Goal: Information Seeking & Learning: Learn about a topic

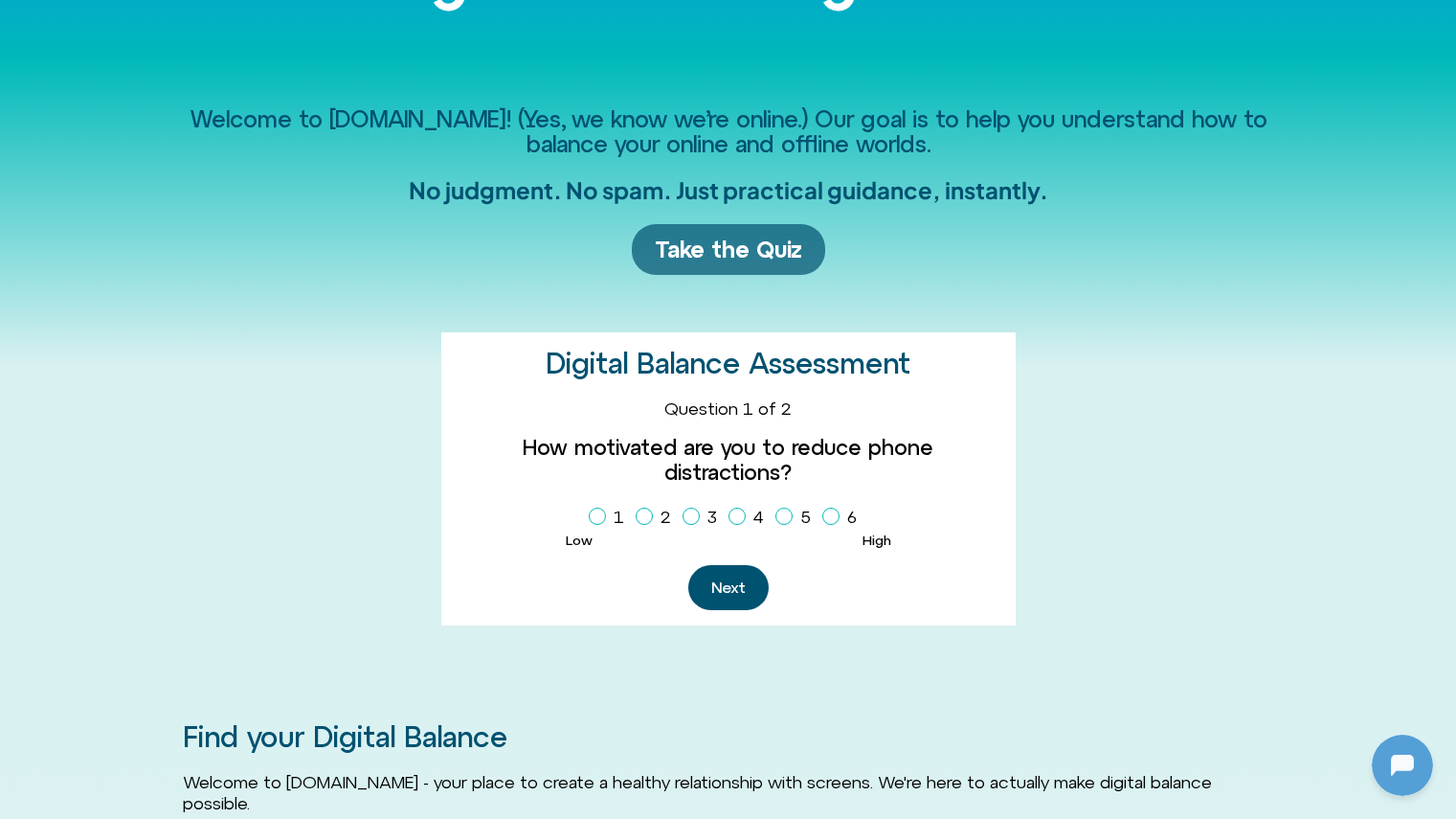
click at [671, 241] on span "Take the Quiz" at bounding box center [728, 249] width 148 height 28
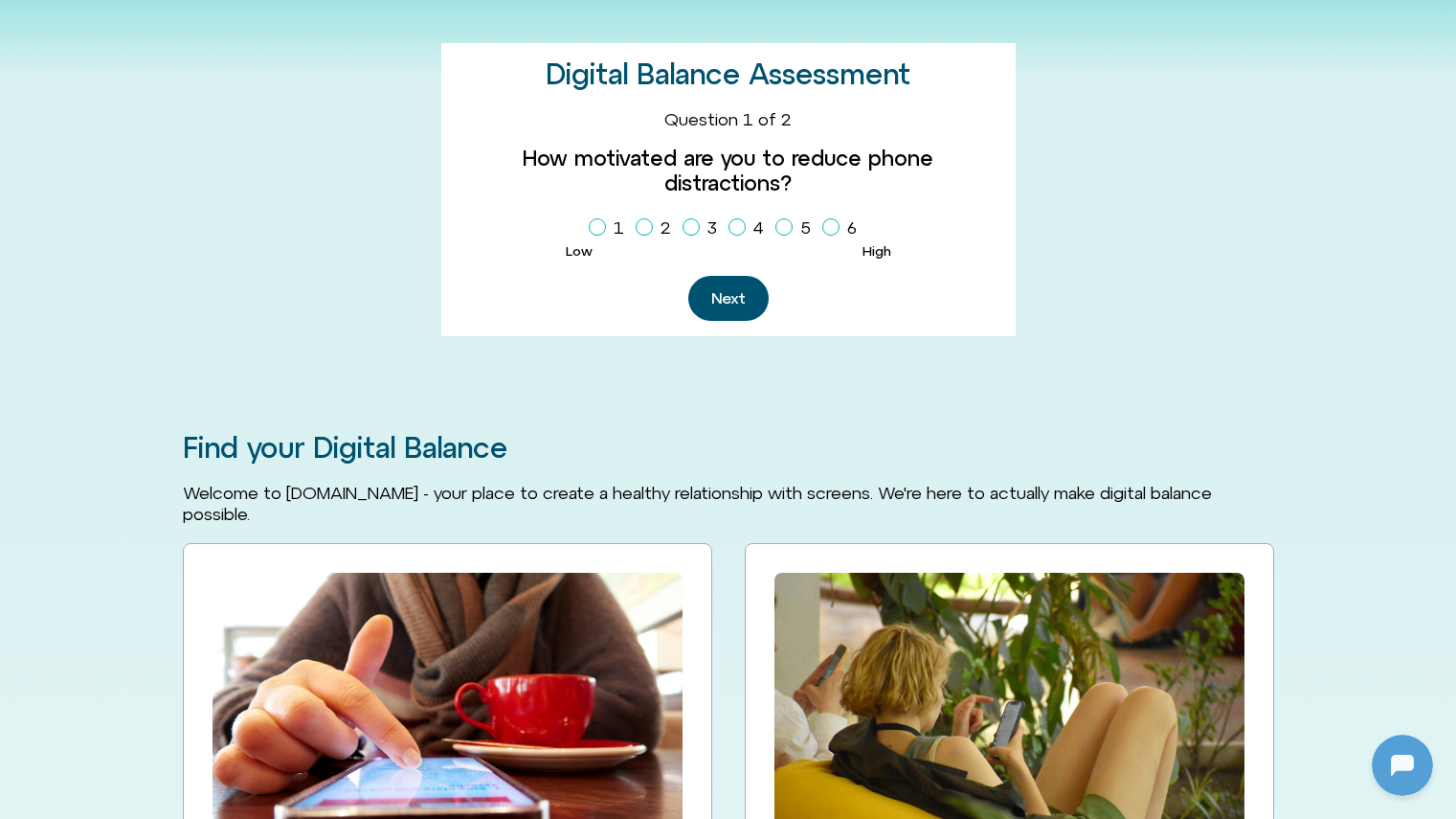
scroll to position [527, 0]
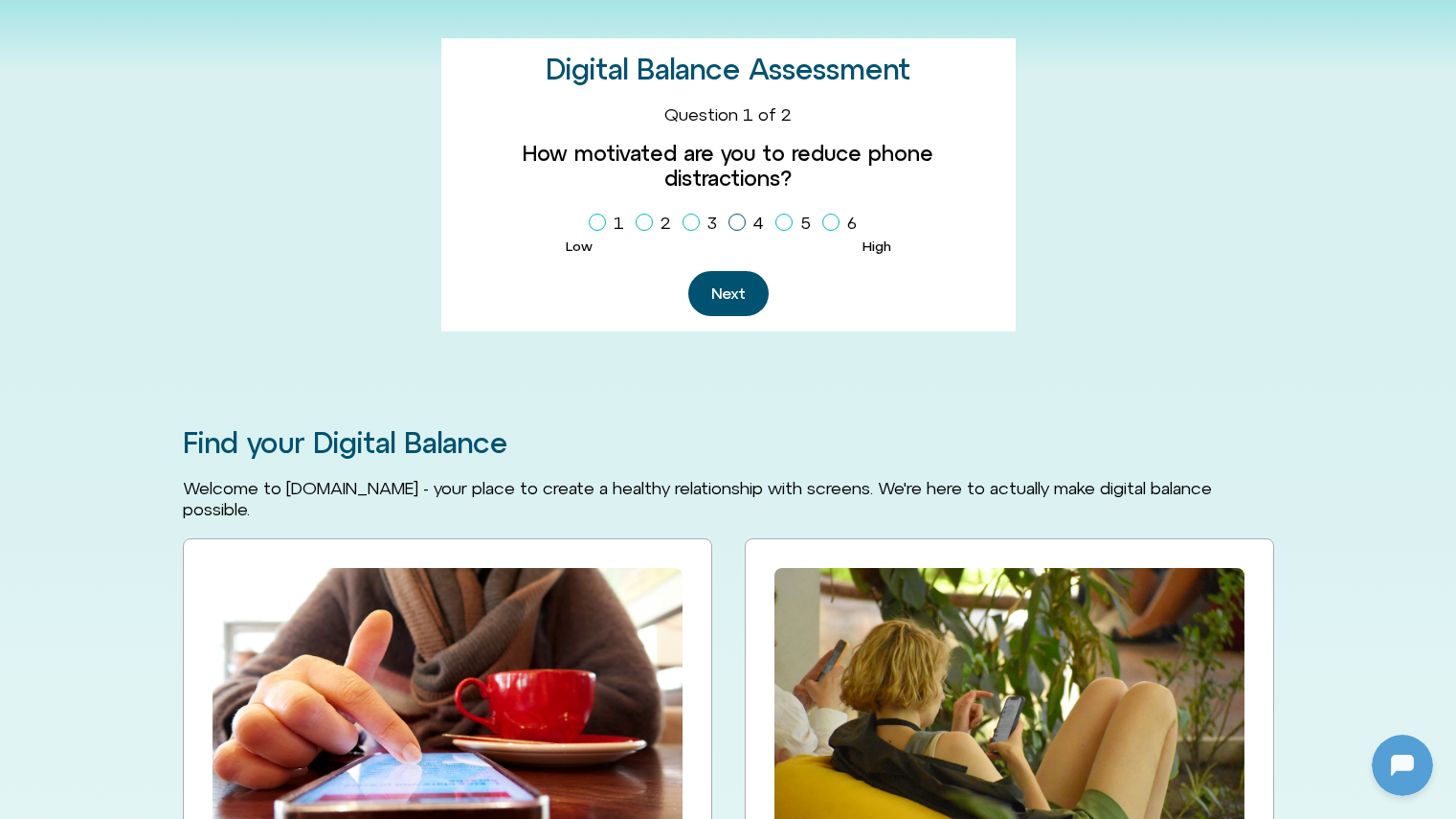
click at [736, 217] on icon "Homepage Sign Up" at bounding box center [737, 222] width 12 height 10
click at [736, 271] on button "Next" at bounding box center [728, 294] width 81 height 45
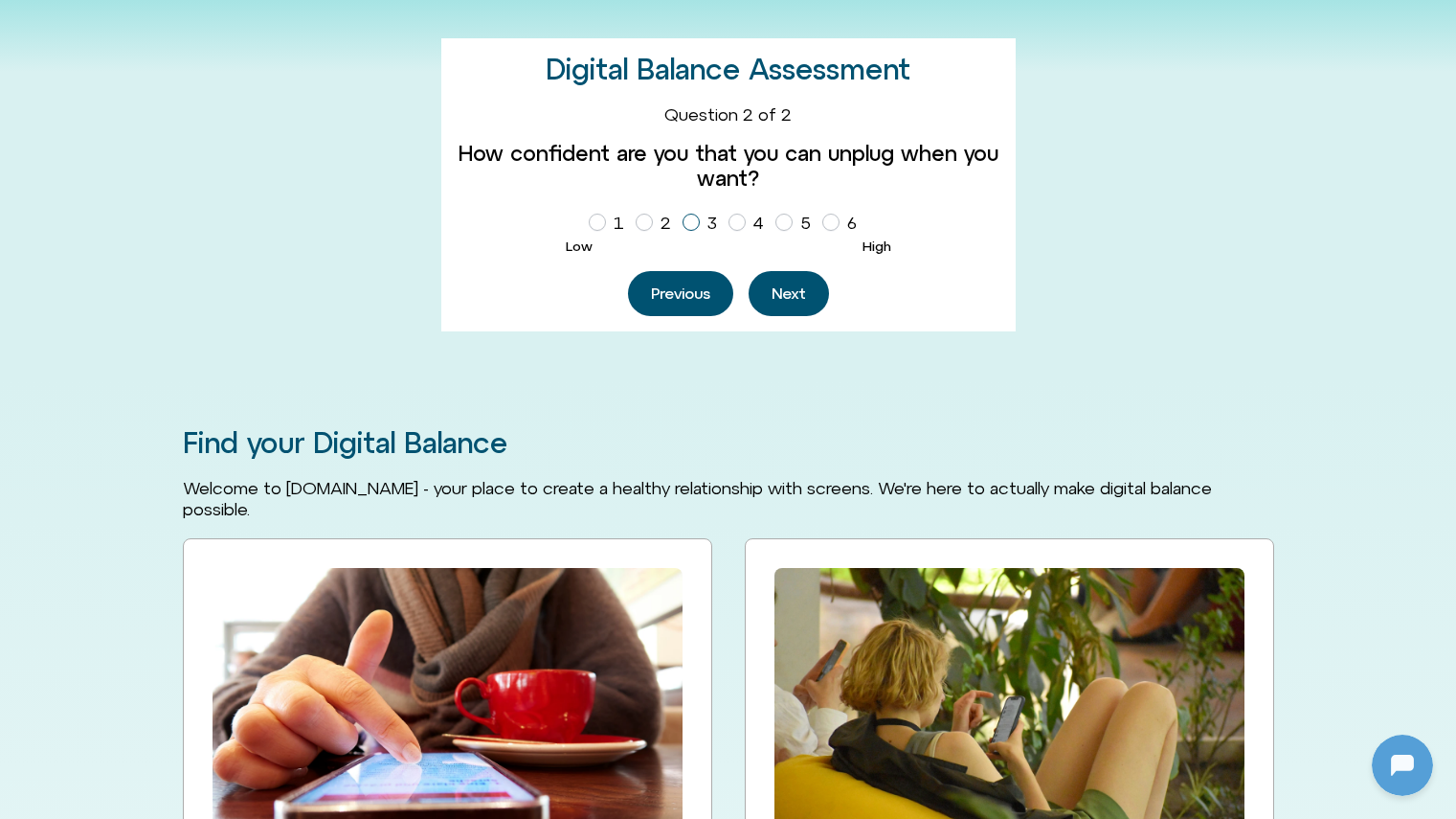
click at [687, 219] on icon "Homepage Sign Up" at bounding box center [692, 222] width 12 height 10
click at [773, 293] on button "Next" at bounding box center [789, 294] width 81 height 45
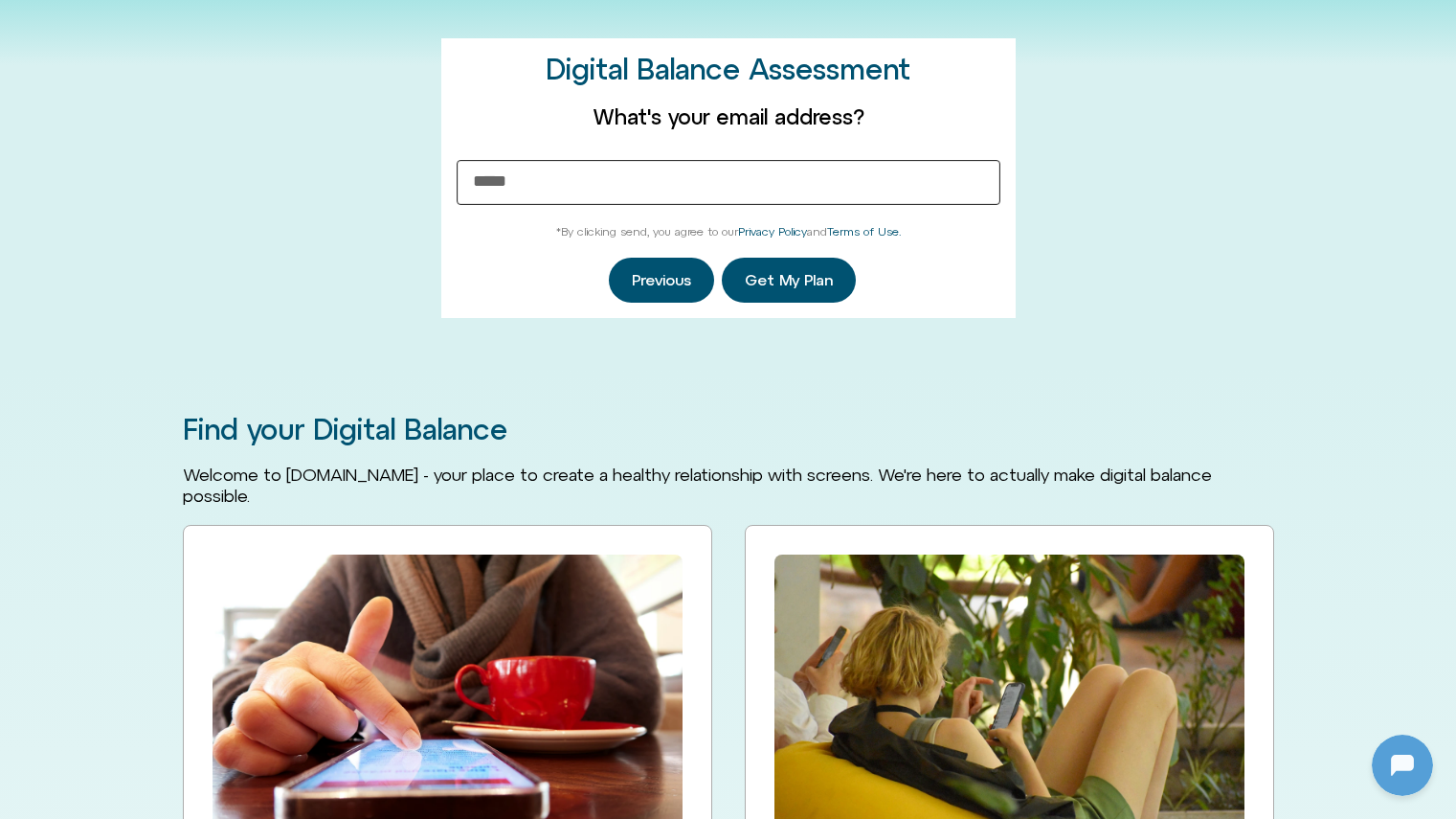
click at [623, 187] on input "Email Address" at bounding box center [728, 182] width 544 height 45
type input "*"
type input "**********"
click at [787, 281] on span "Get My Plan" at bounding box center [789, 281] width 89 height 18
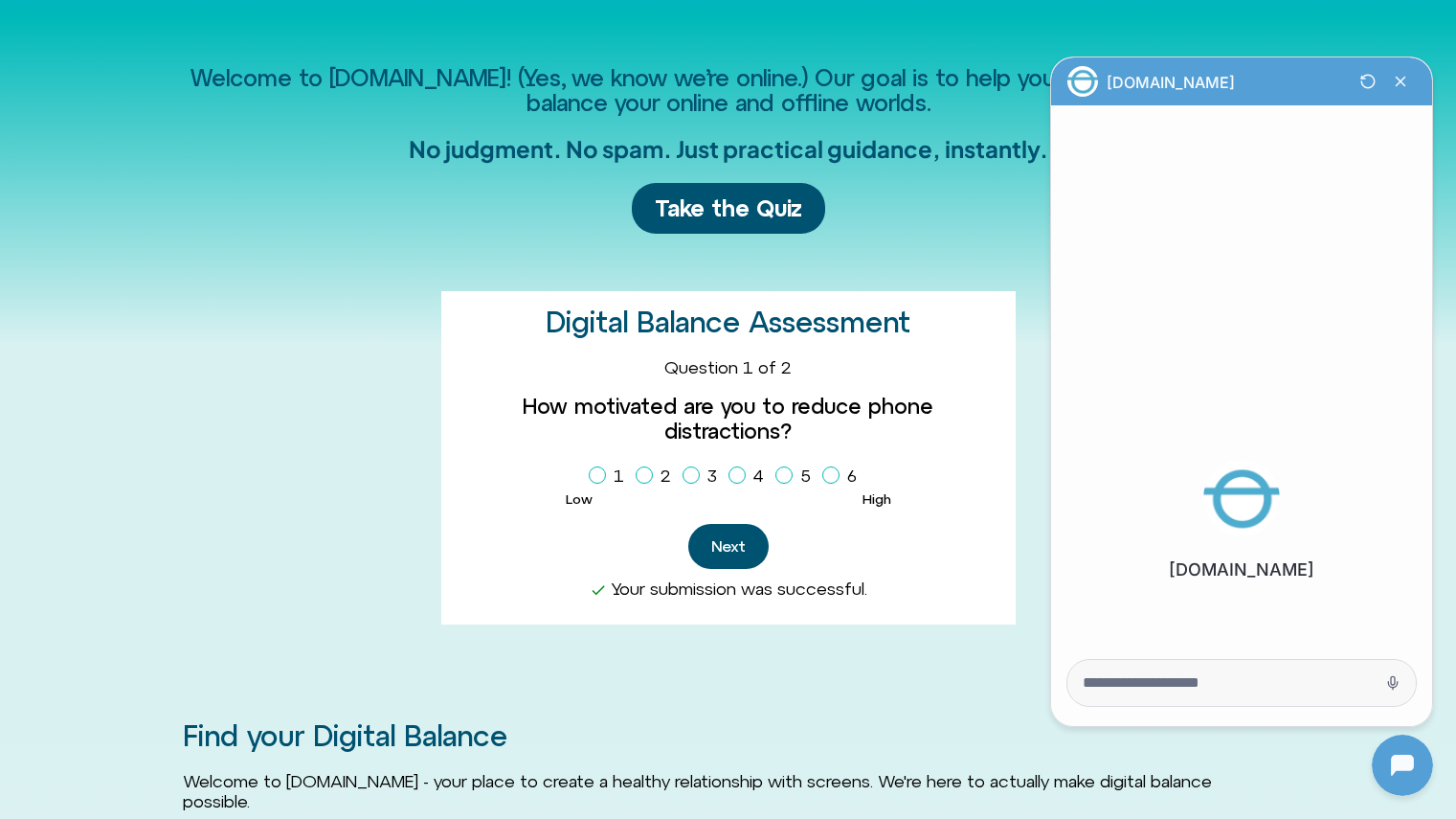
scroll to position [271, 0]
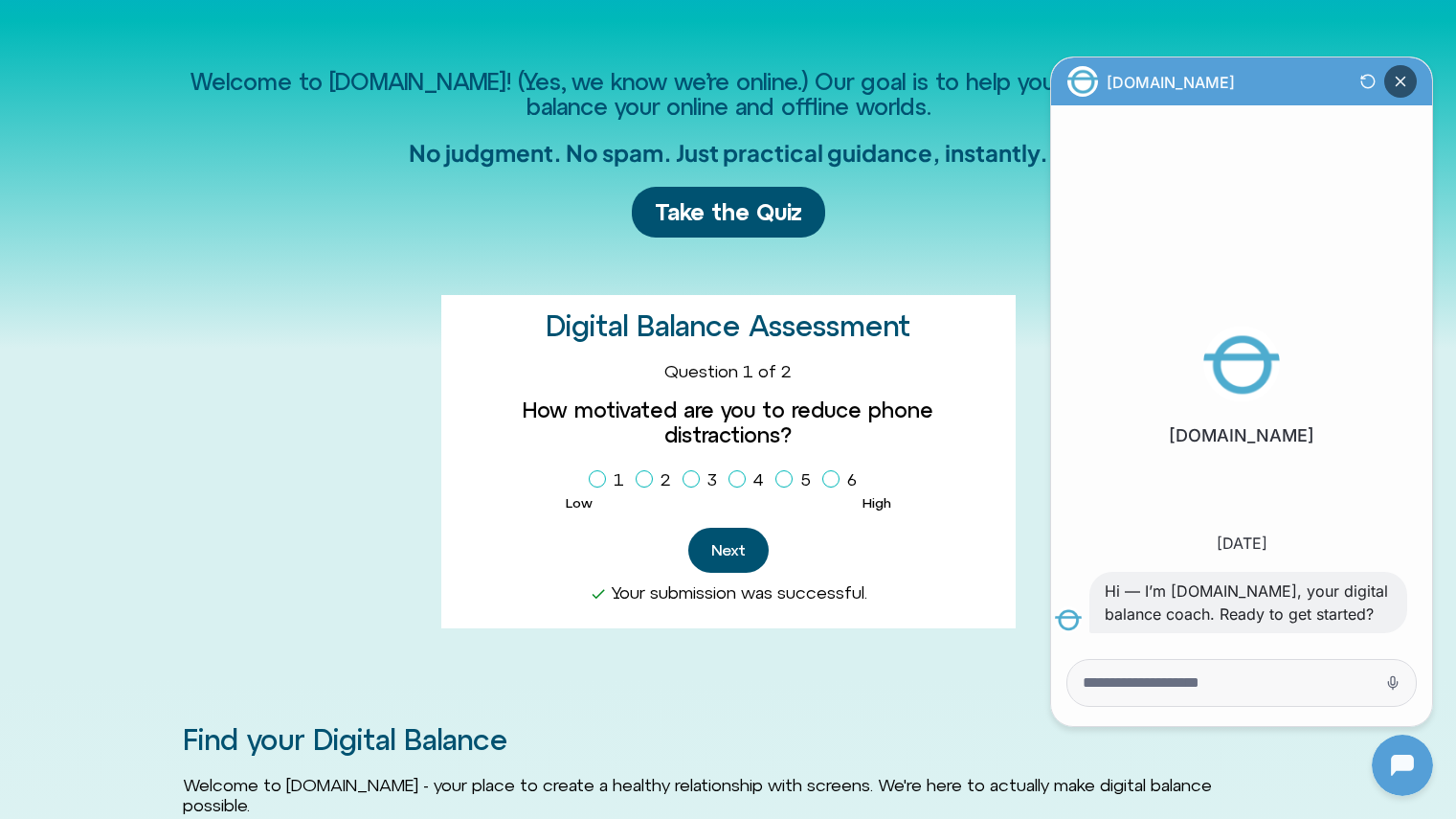
click at [1400, 81] on icon "Close Chatbot Button" at bounding box center [1401, 82] width 9 height 9
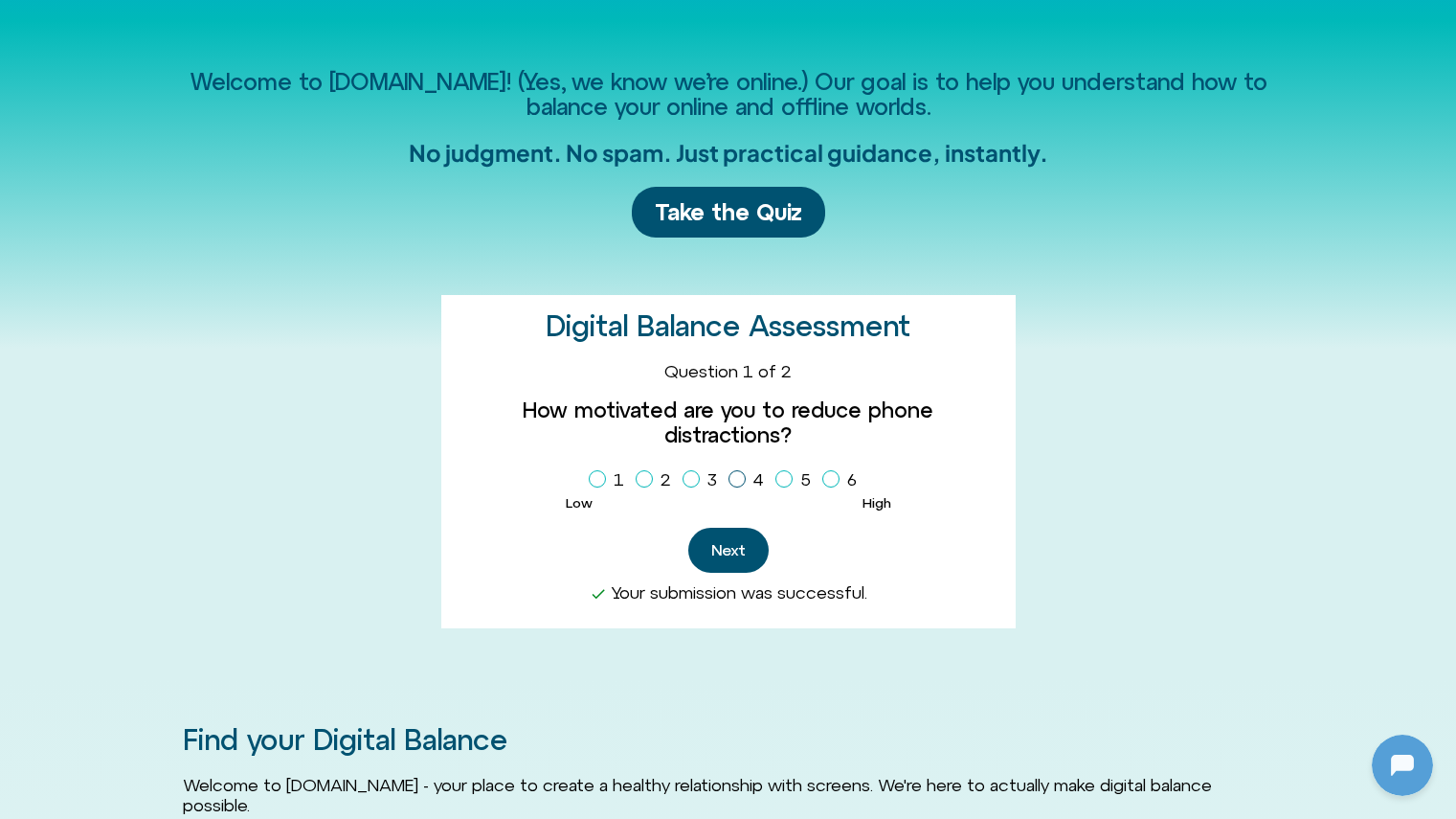
click at [735, 474] on icon "Homepage Sign Up" at bounding box center [737, 479] width 12 height 10
click at [741, 527] on button "Next" at bounding box center [728, 550] width 81 height 45
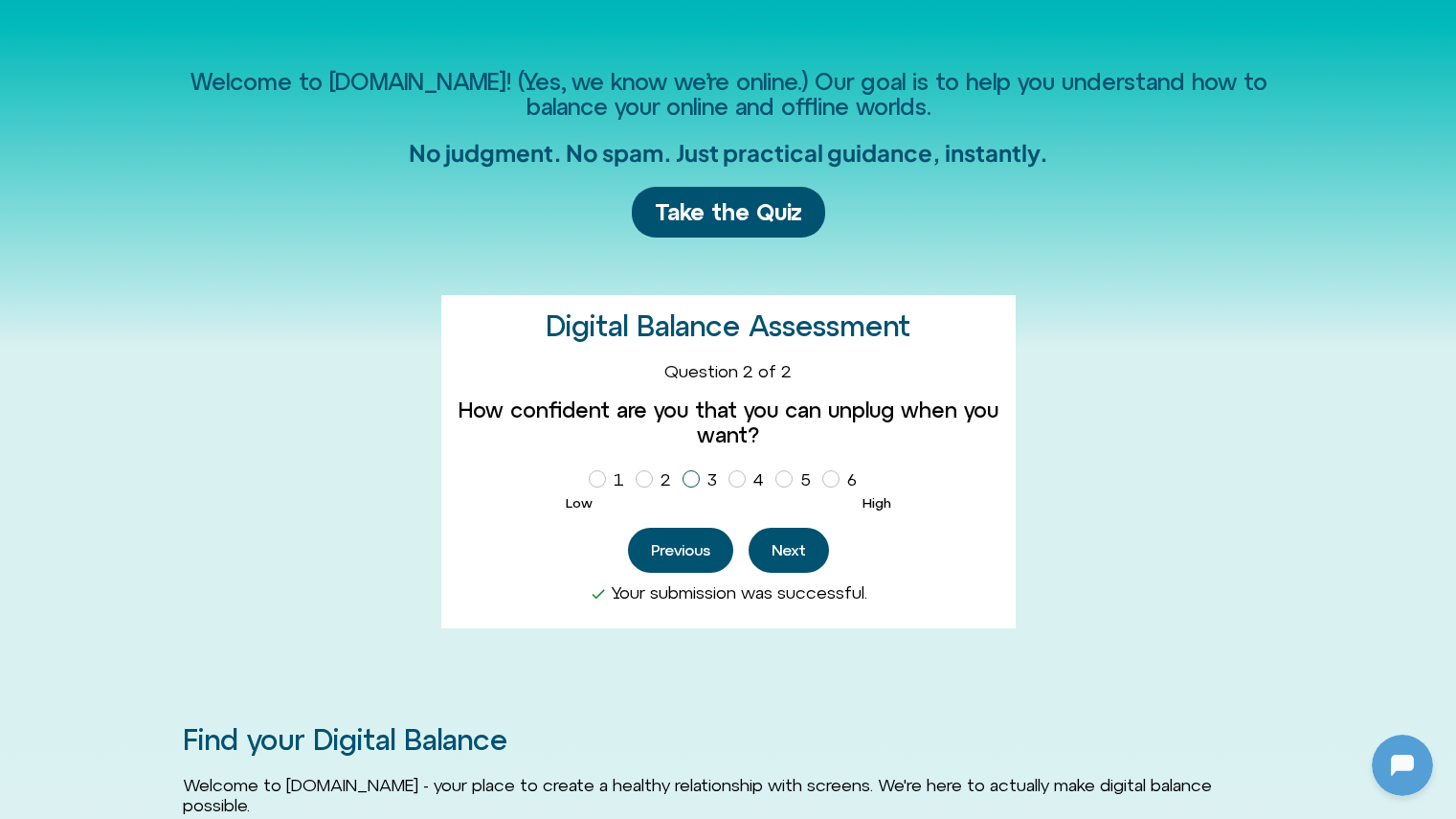
click at [691, 473] on span "Homepage Sign Up" at bounding box center [692, 479] width 18 height 18
click at [811, 538] on button "Next" at bounding box center [789, 550] width 81 height 45
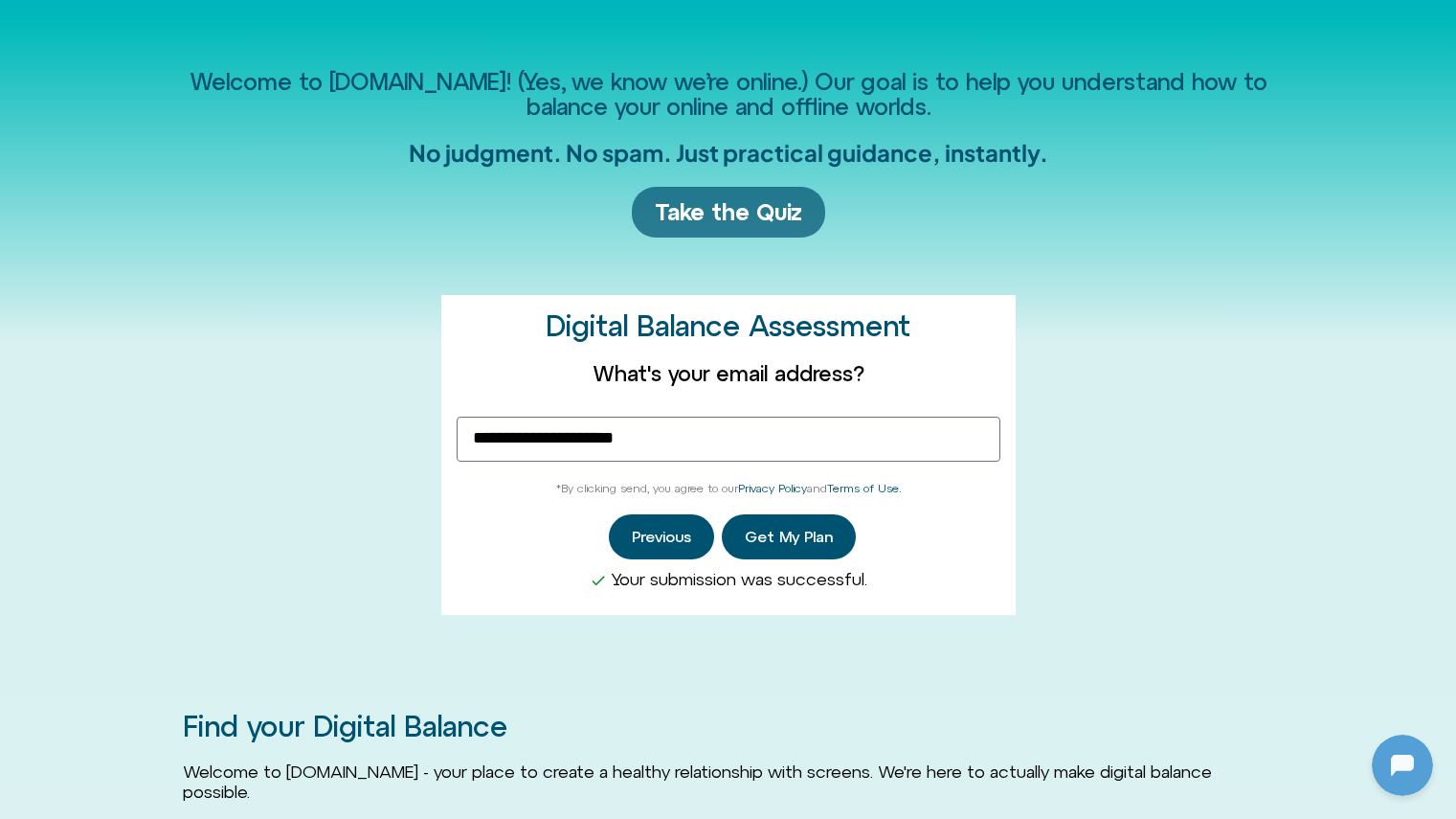
click at [733, 213] on span "Take the Quiz" at bounding box center [728, 212] width 148 height 28
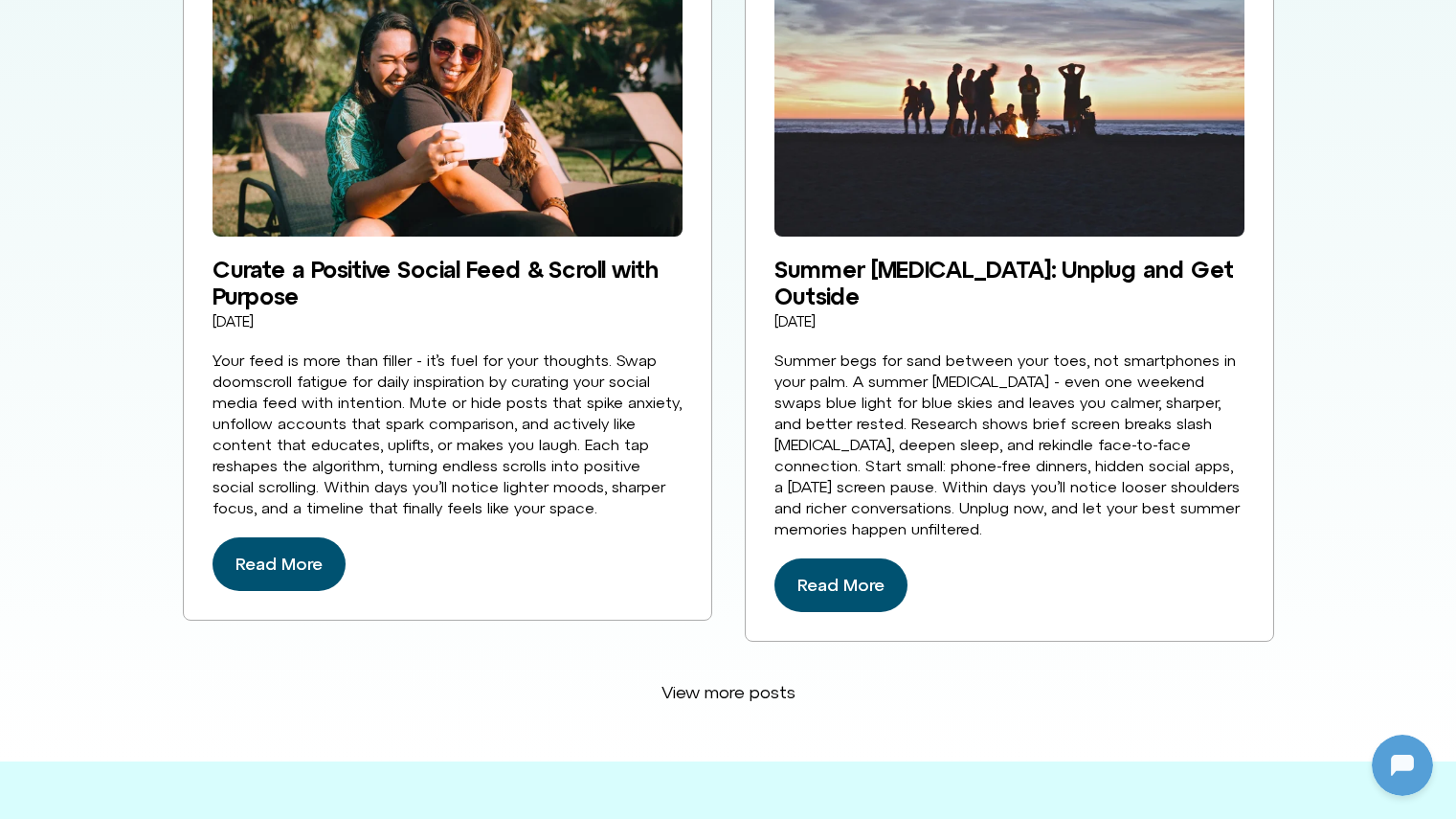
scroll to position [1999, 0]
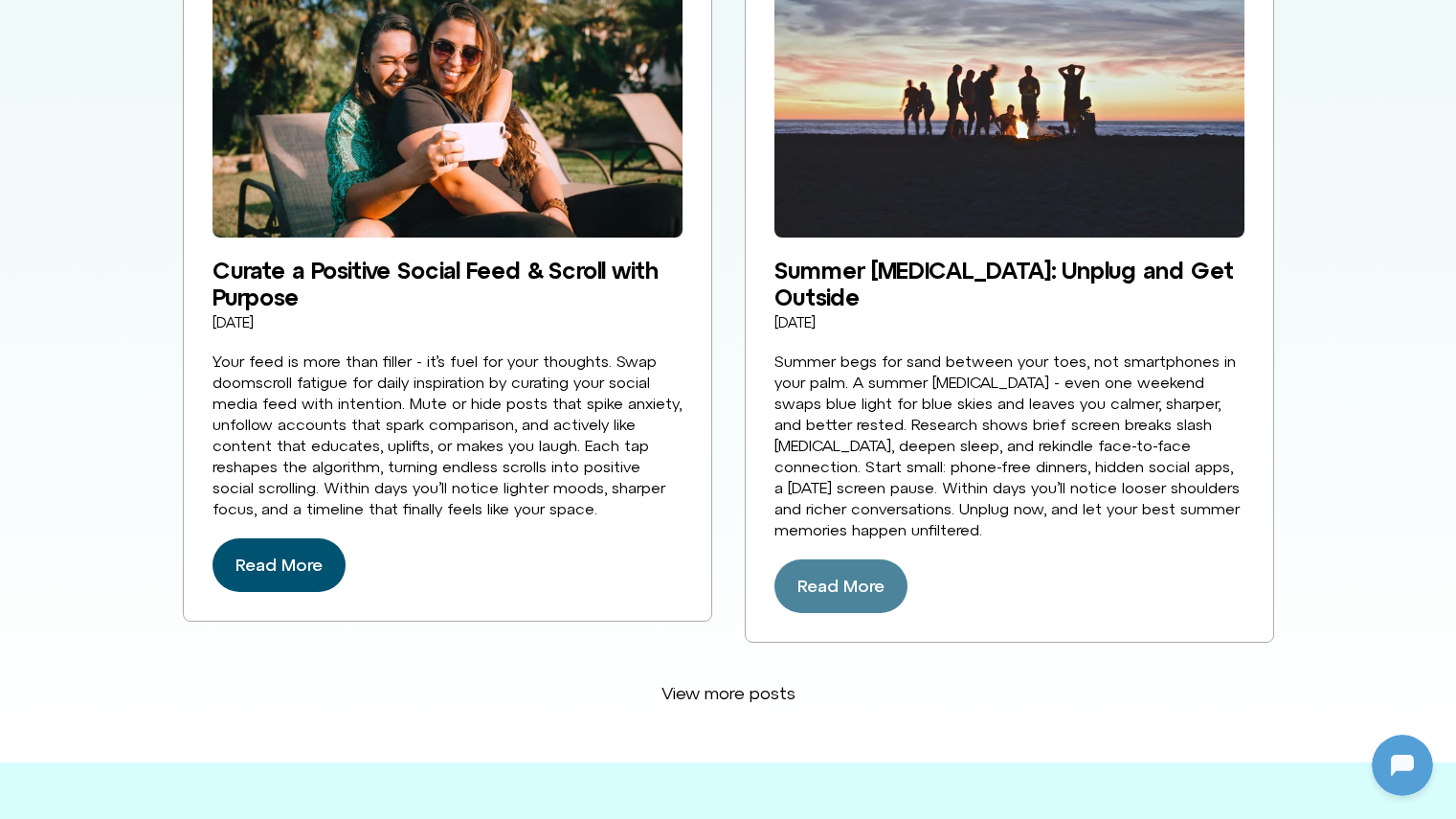
click at [853, 583] on span "Read More" at bounding box center [841, 586] width 88 height 30
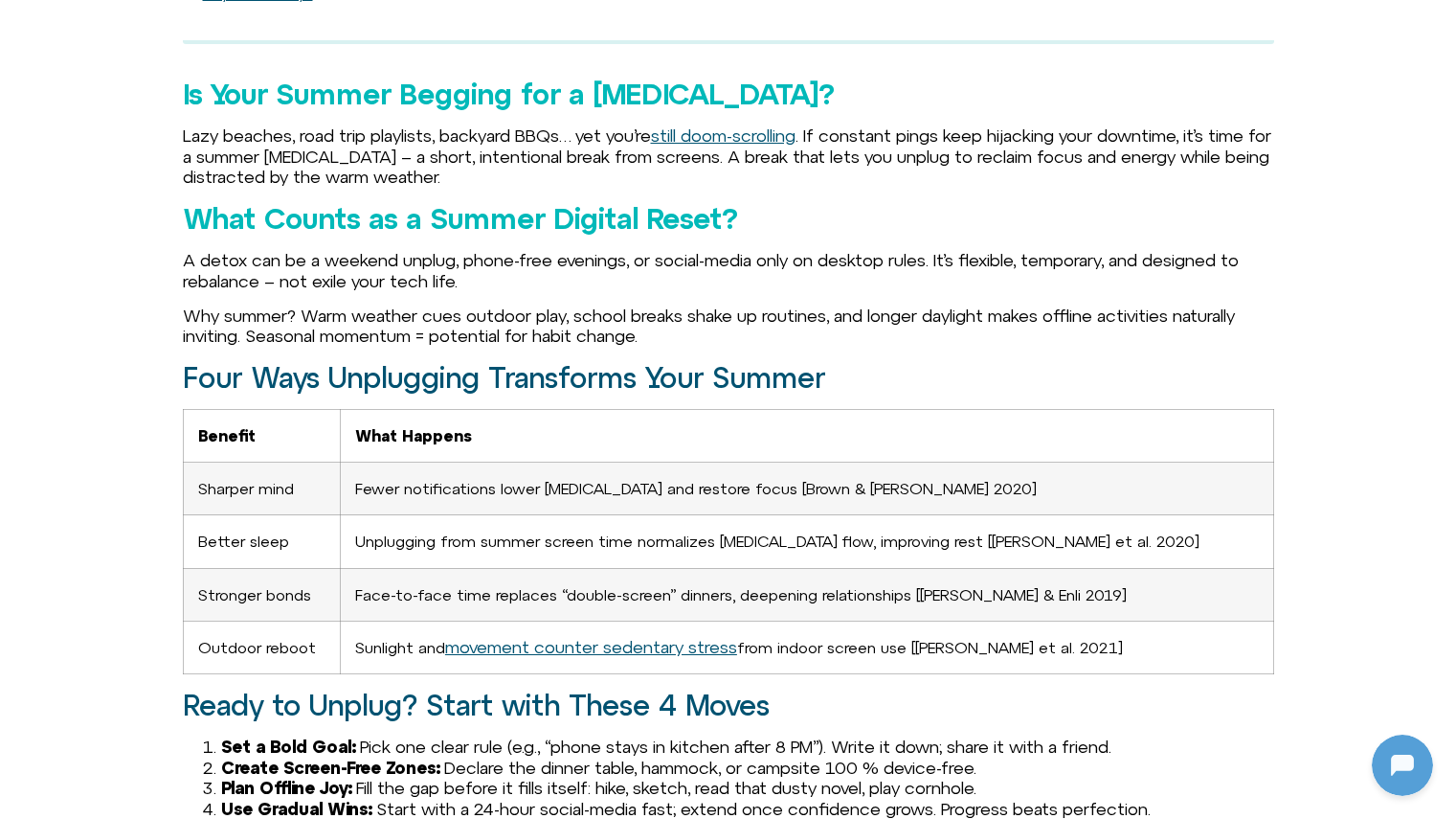
scroll to position [1644, 0]
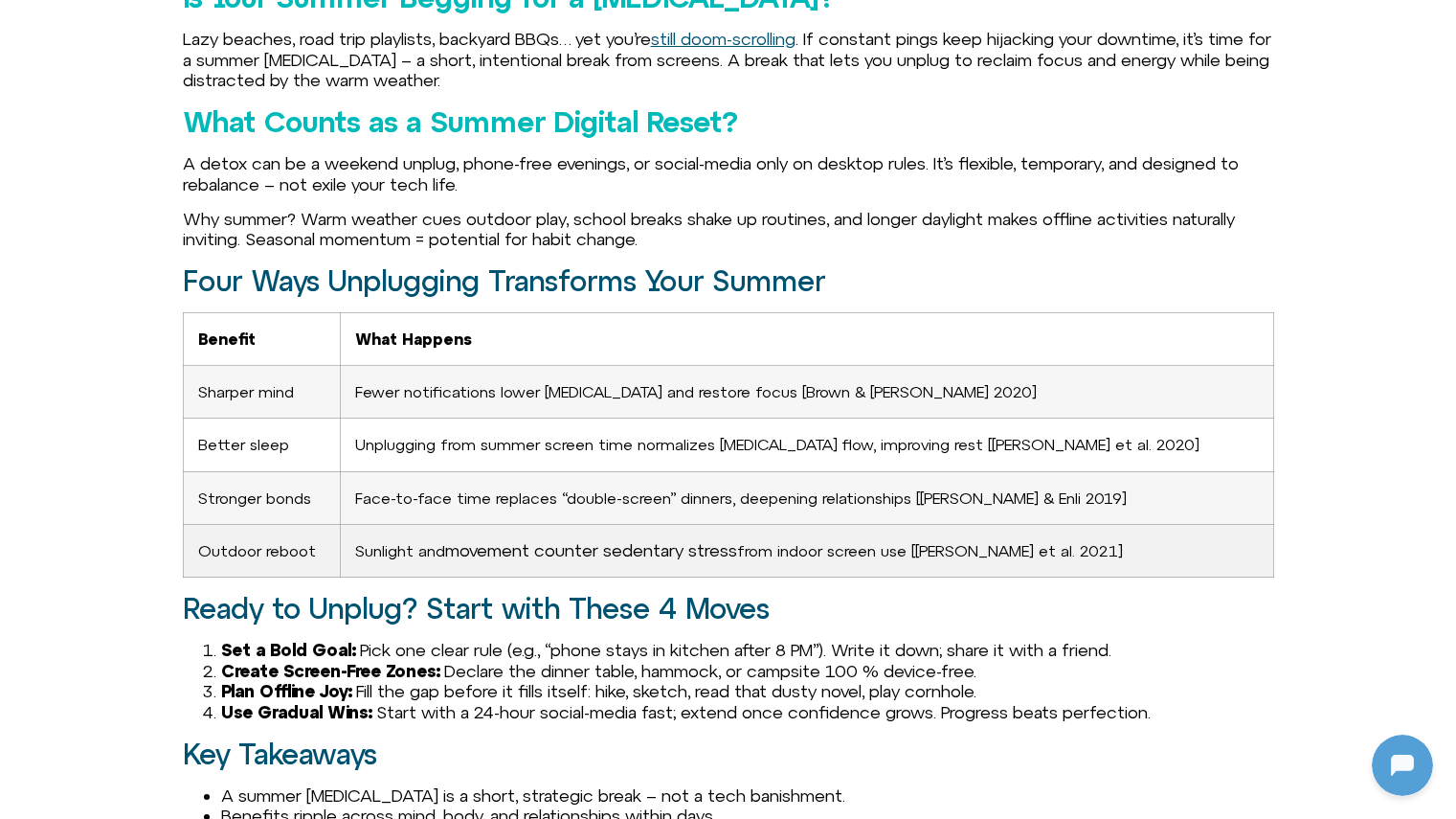
click at [647, 547] on link "movement counter sedentary stress" at bounding box center [591, 550] width 292 height 20
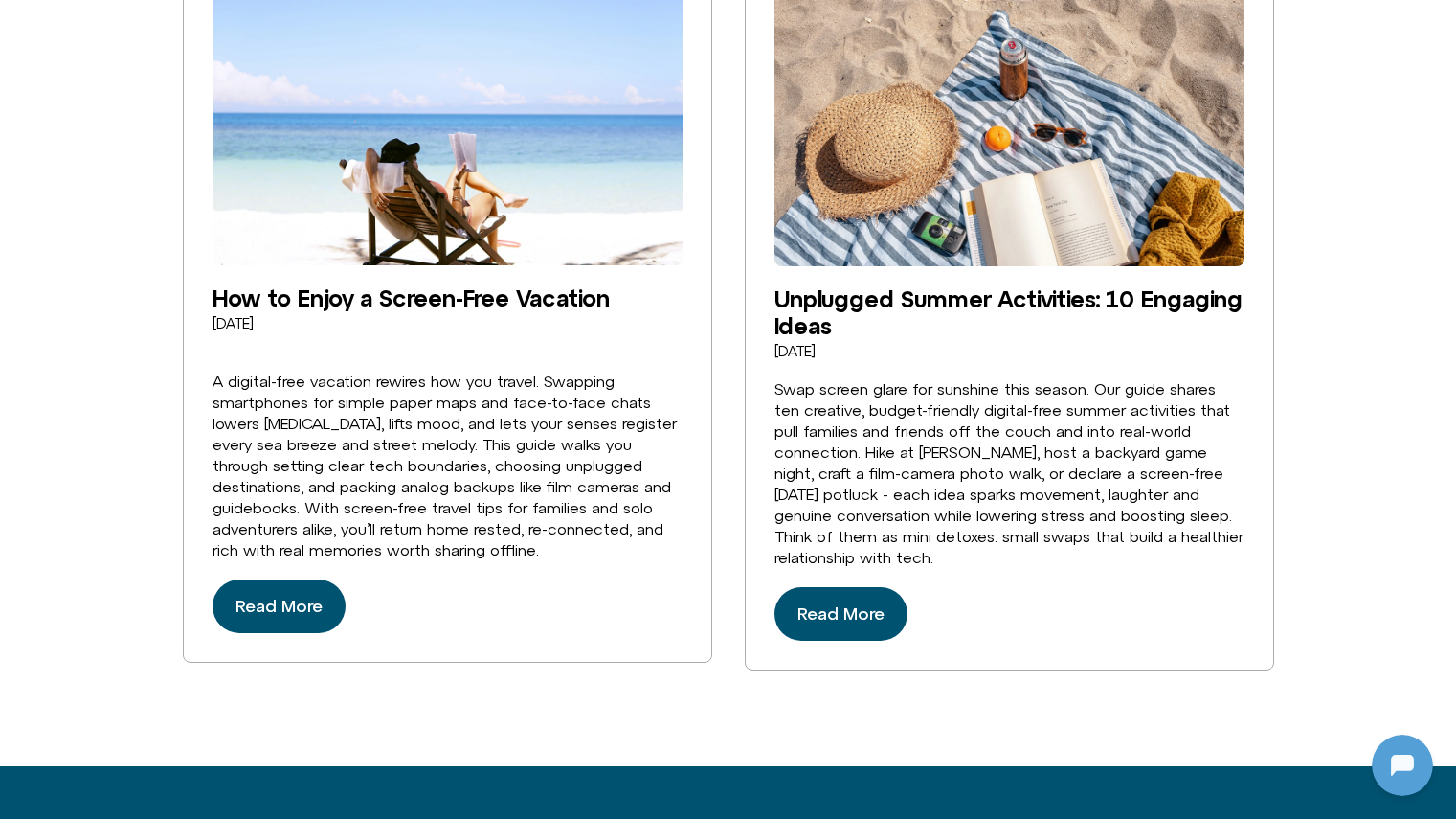
scroll to position [3335, 0]
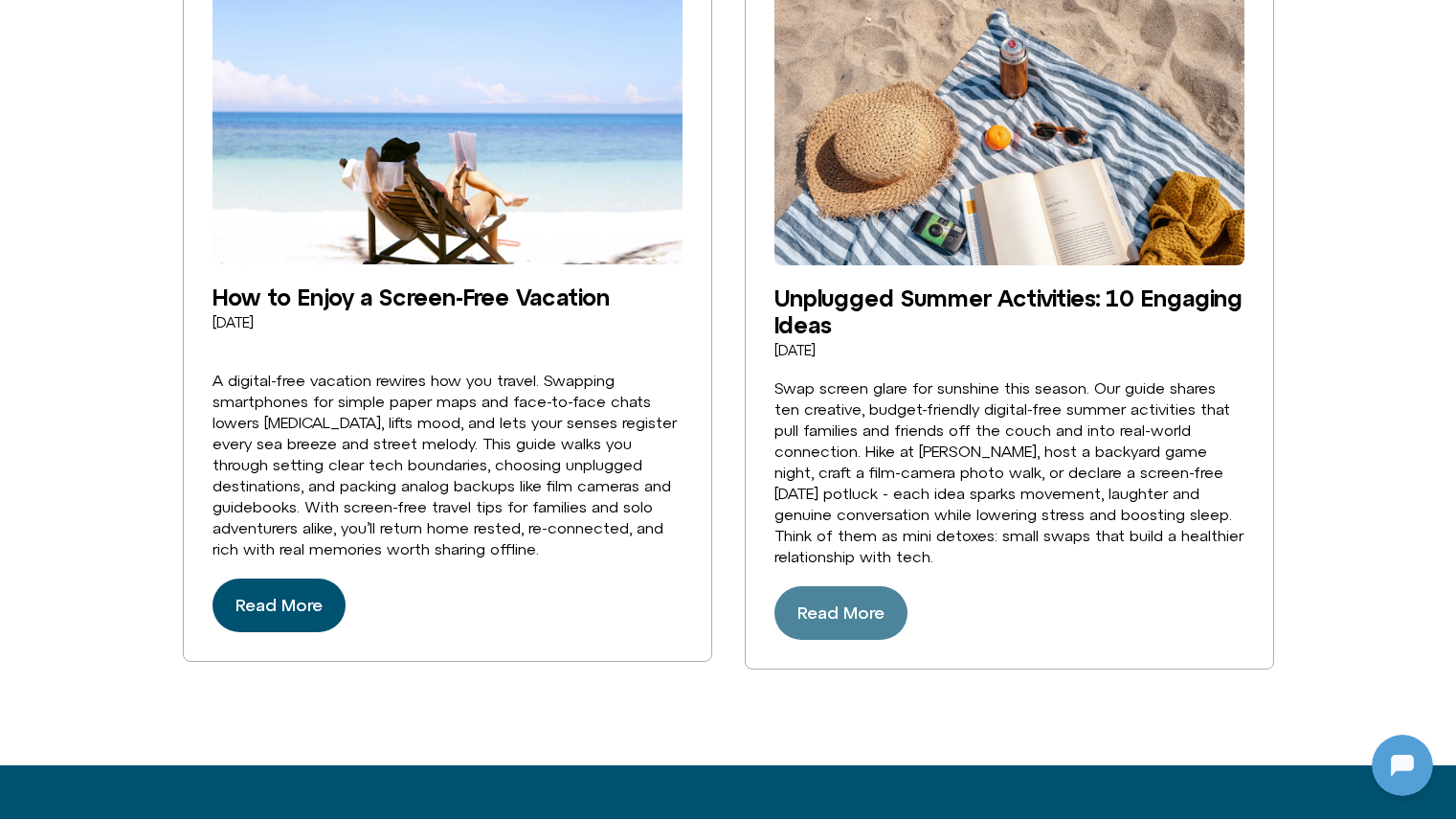
click at [839, 597] on span "Read More" at bounding box center [841, 612] width 88 height 30
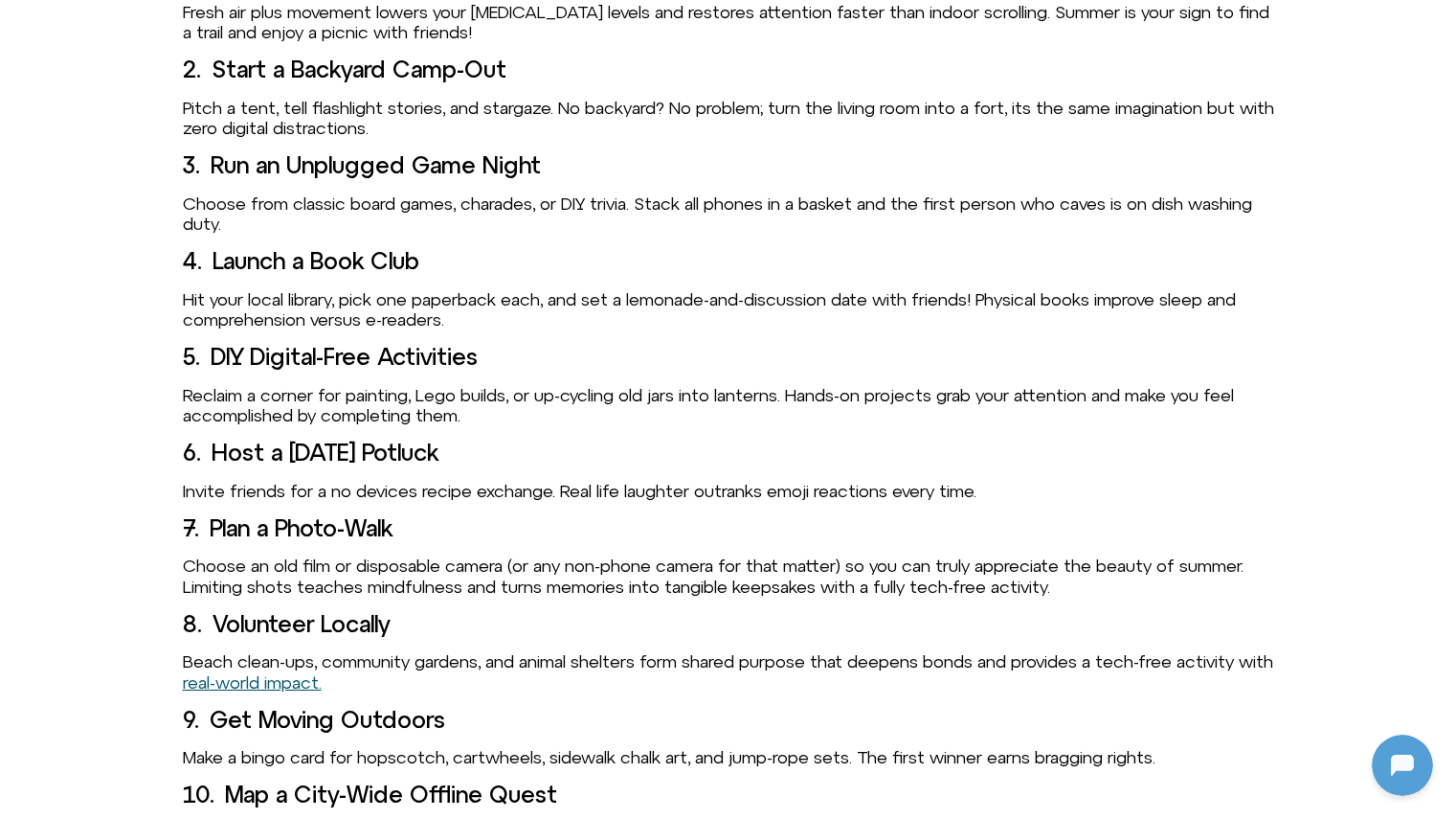
scroll to position [1722, 0]
click at [365, 253] on div "Why Plan Unplugged Summer Activities? Excessive screen use is tied to higher st…" at bounding box center [728, 563] width 1091 height 1524
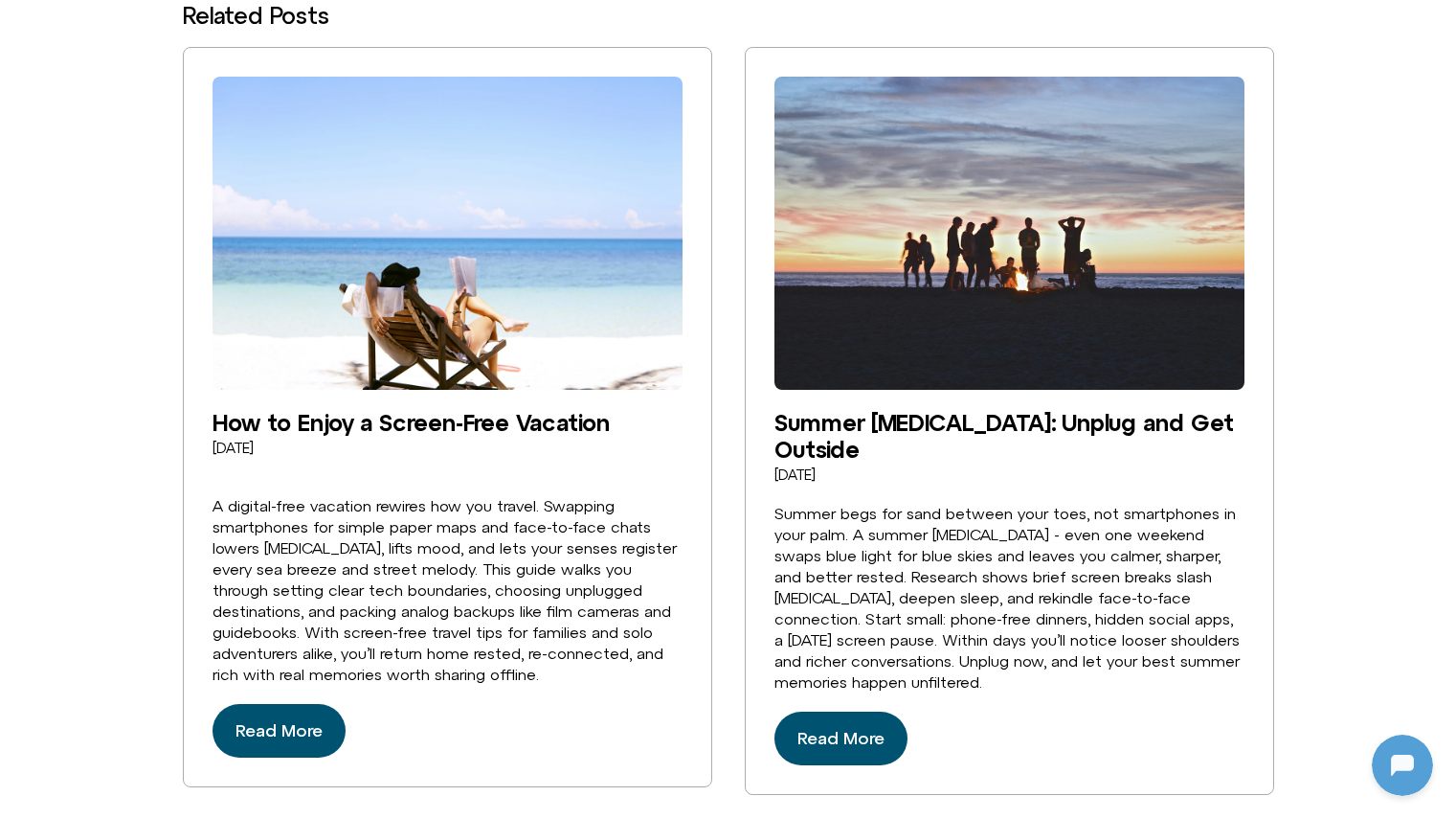
scroll to position [3595, 0]
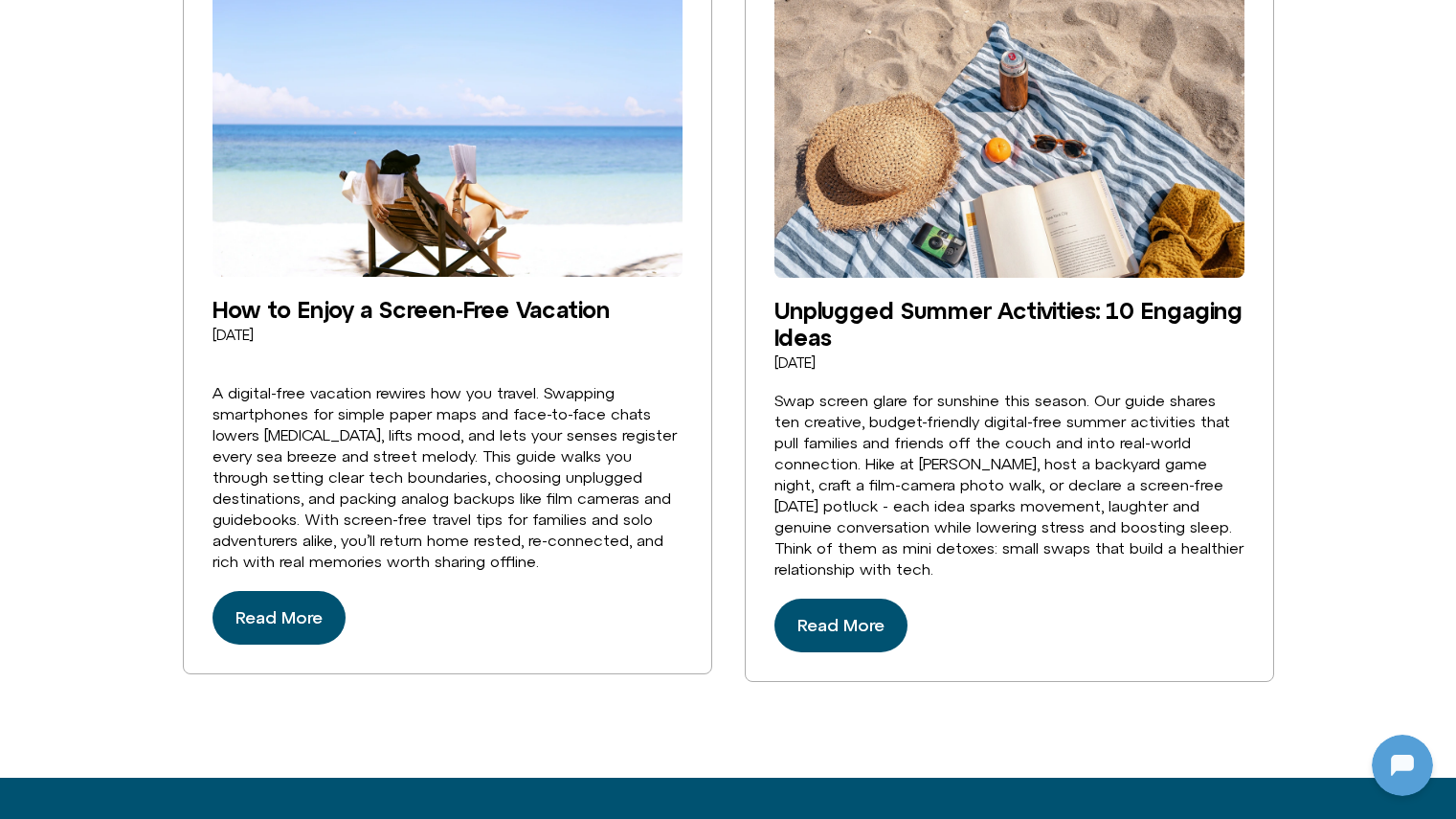
scroll to position [3335, 0]
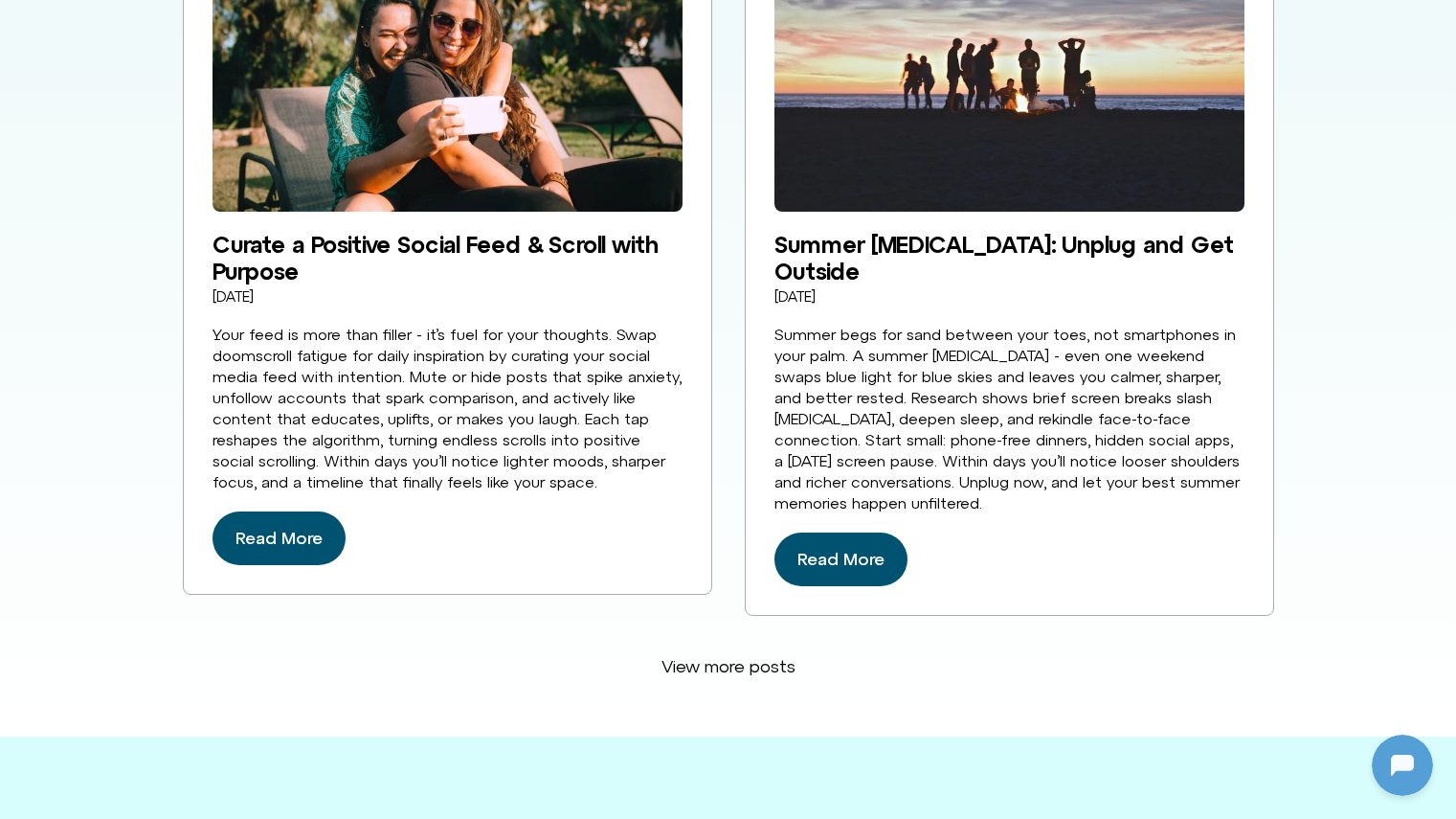
scroll to position [28, 0]
click at [303, 522] on span "Read More" at bounding box center [279, 537] width 88 height 30
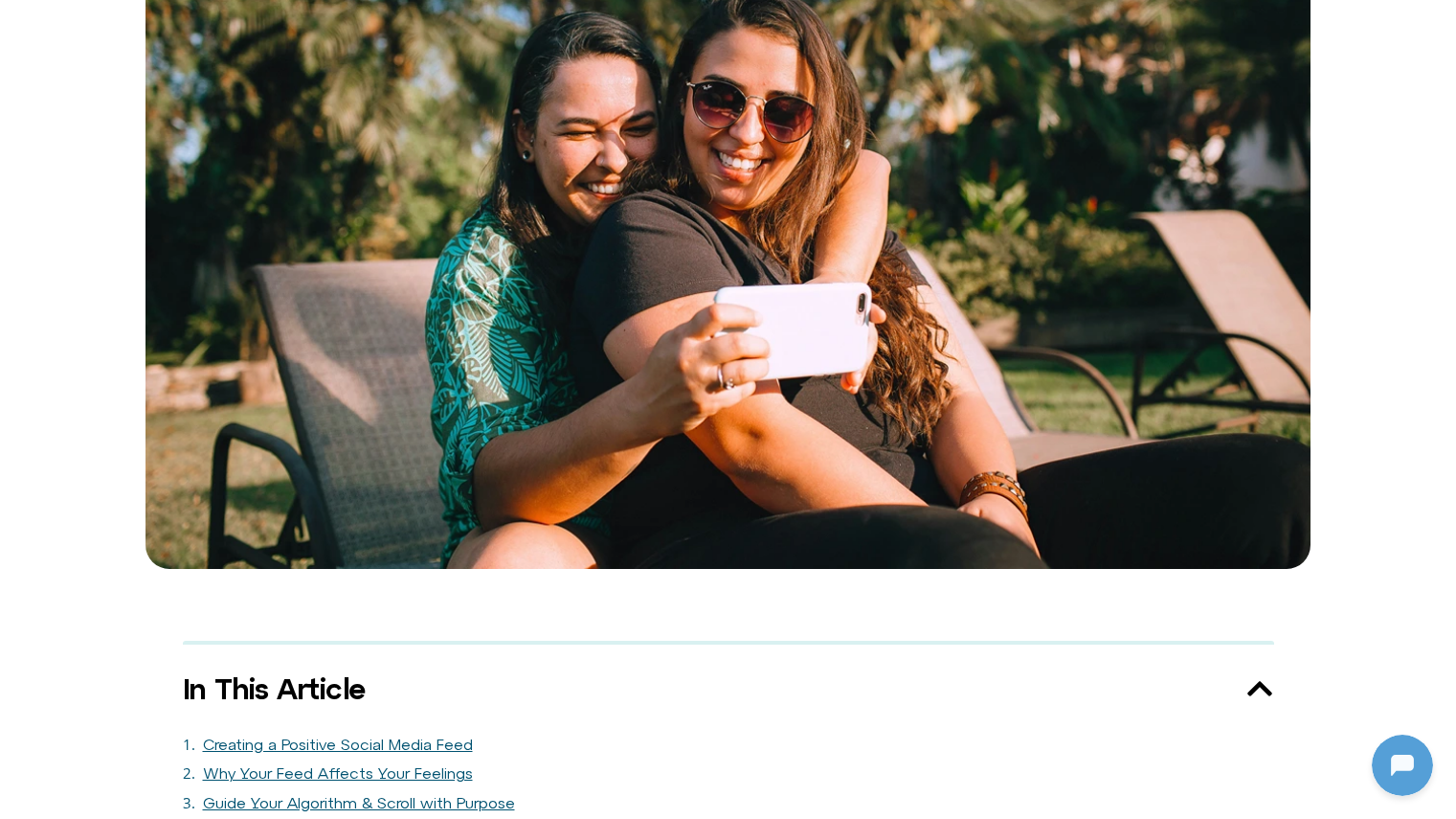
scroll to position [575, 0]
